Goal: Navigation & Orientation: Find specific page/section

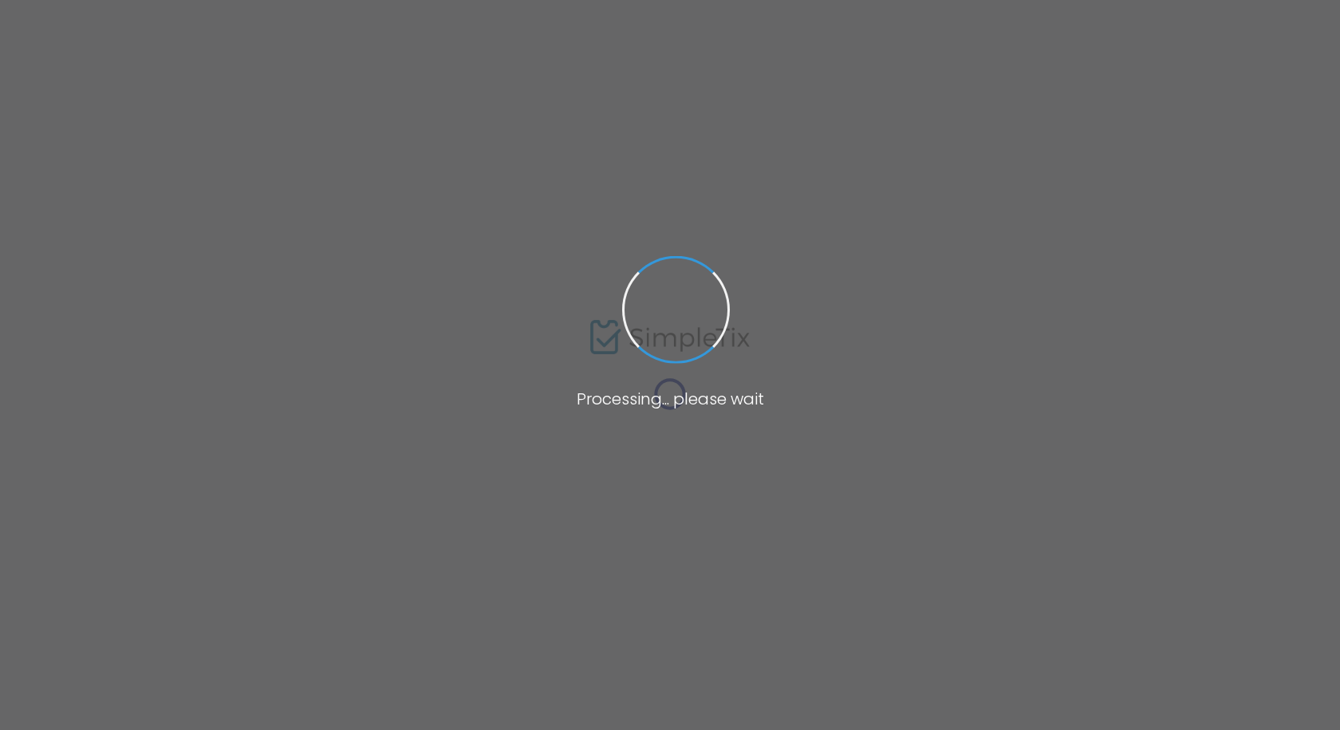
click at [708, 268] on span at bounding box center [675, 309] width 123 height 123
click at [739, 263] on span at bounding box center [670, 365] width 1340 height 730
drag, startPoint x: 744, startPoint y: 261, endPoint x: 752, endPoint y: 256, distance: 9.3
click at [746, 259] on span at bounding box center [670, 365] width 1340 height 730
